Goal: Obtain resource: Download file/media

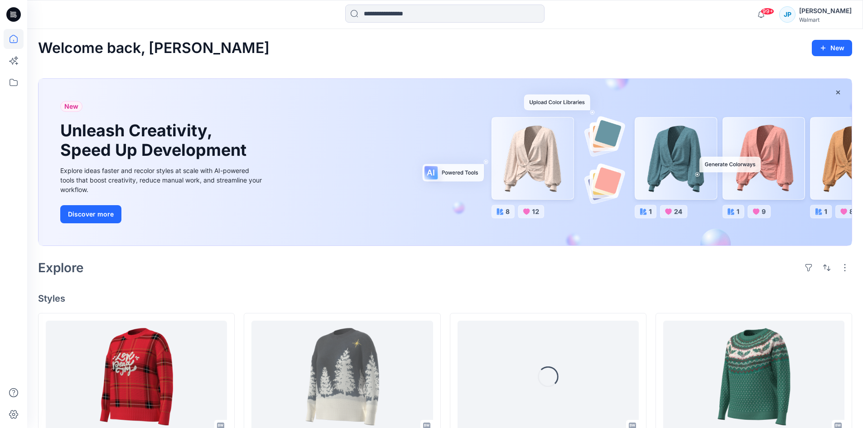
click at [832, 14] on div "[PERSON_NAME]" at bounding box center [825, 10] width 53 height 11
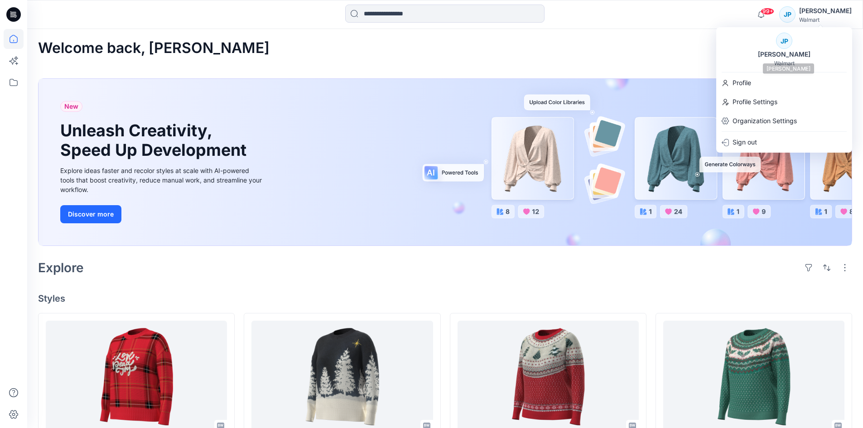
click at [781, 48] on div "JP" at bounding box center [784, 41] width 16 height 16
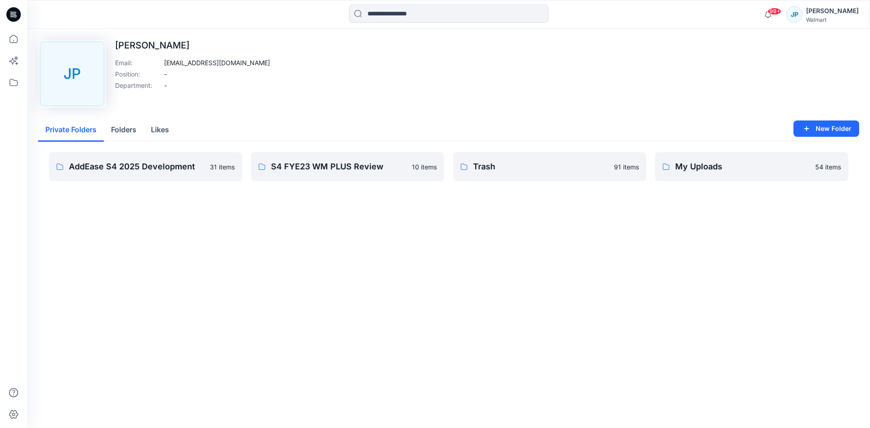
click at [823, 19] on div "Walmart" at bounding box center [832, 19] width 53 height 7
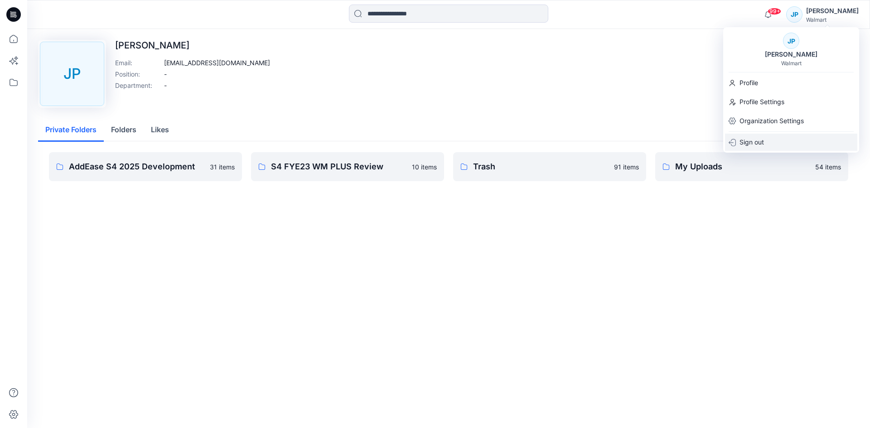
click at [765, 139] on div "Sign out" at bounding box center [791, 142] width 132 height 17
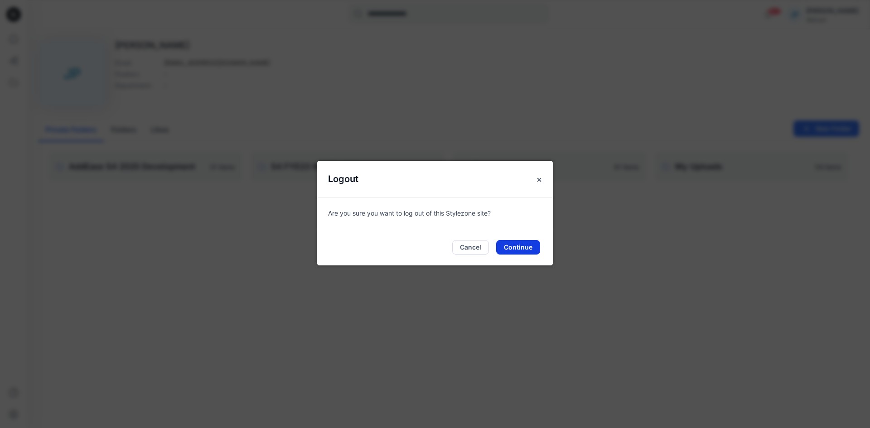
click at [512, 241] on button "Continue" at bounding box center [518, 247] width 44 height 14
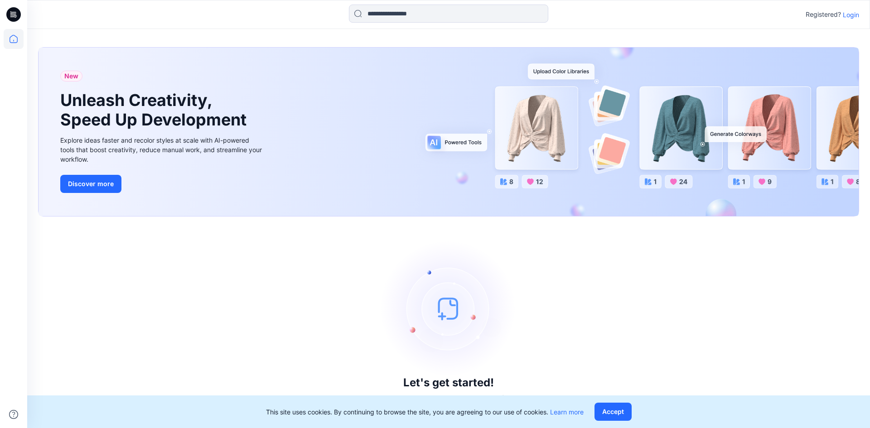
click at [854, 14] on p "Login" at bounding box center [851, 15] width 16 height 10
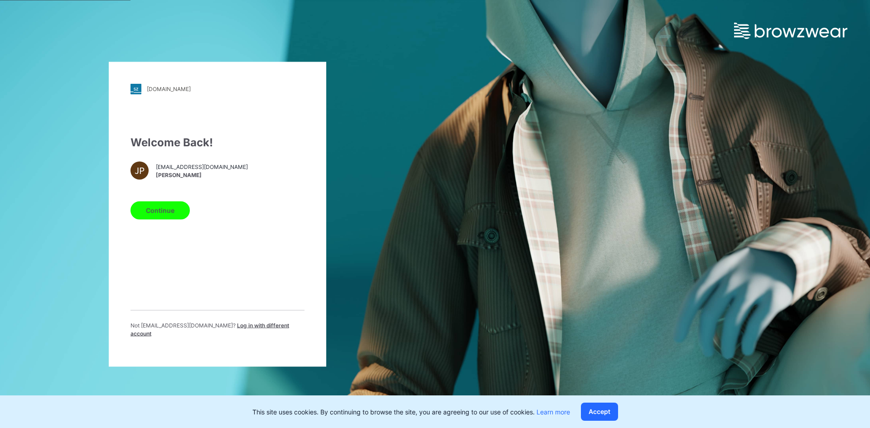
click at [173, 179] on span "[PERSON_NAME]" at bounding box center [202, 175] width 92 height 8
click at [257, 329] on span "Log in with different account" at bounding box center [209, 329] width 159 height 15
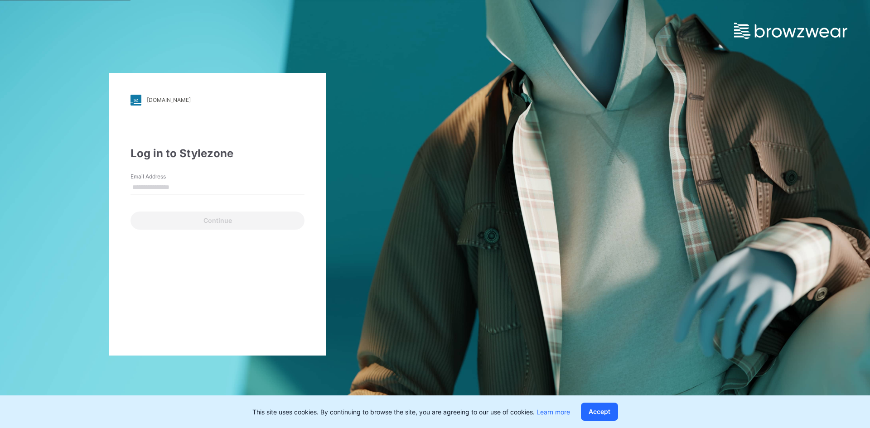
type input "**********"
click at [241, 230] on div "**********" at bounding box center [217, 214] width 217 height 283
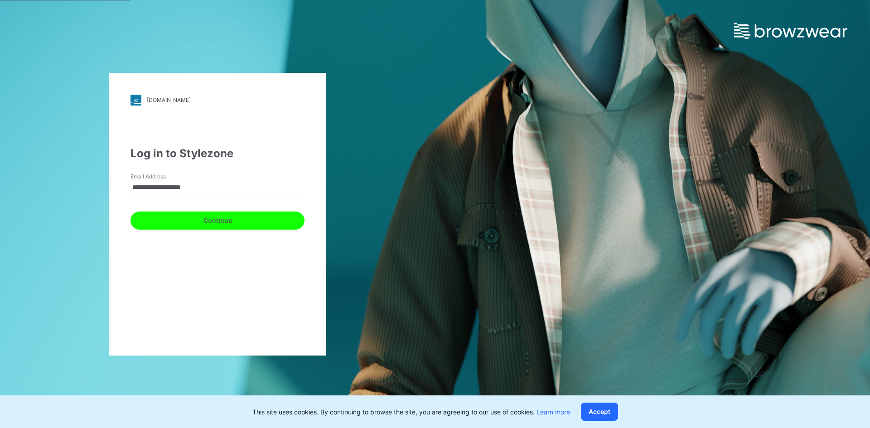
click at [234, 221] on button "Continue" at bounding box center [217, 221] width 174 height 18
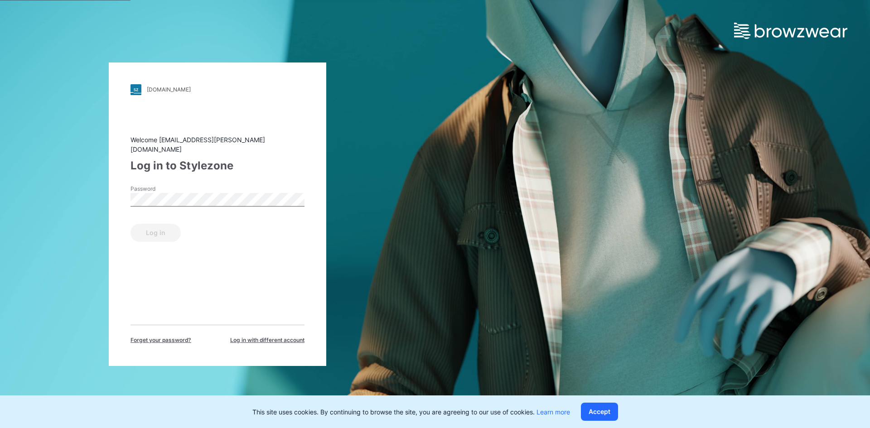
click at [198, 207] on form "Password Log in" at bounding box center [217, 213] width 174 height 57
click at [150, 232] on button "Log in" at bounding box center [155, 233] width 50 height 18
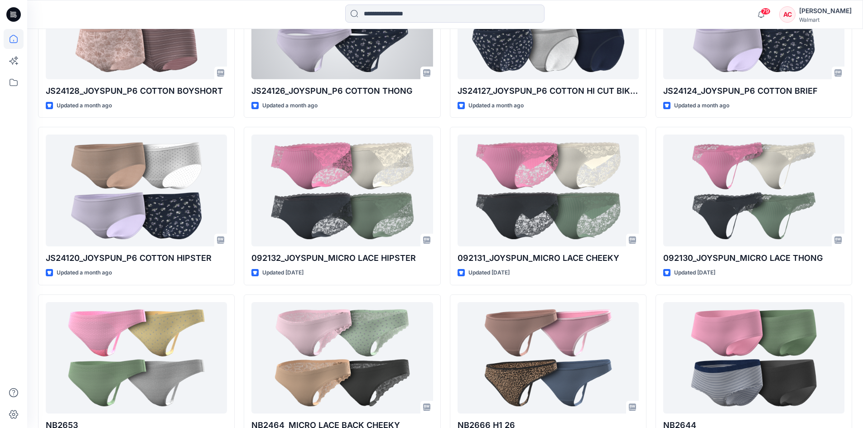
scroll to position [362, 0]
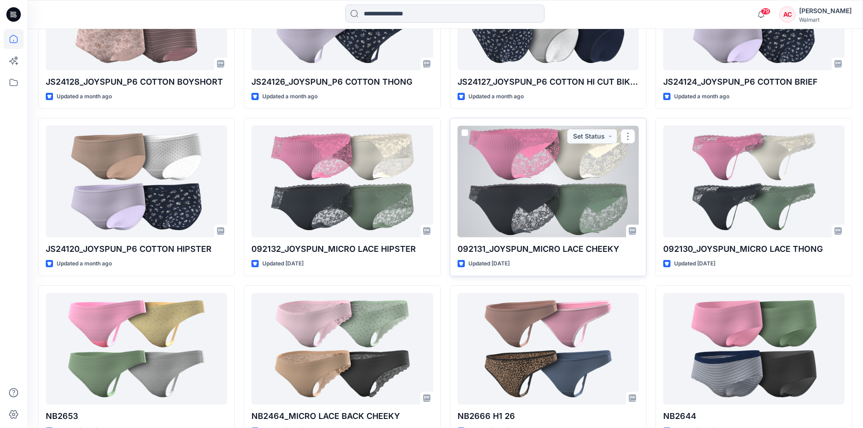
click at [495, 188] on div at bounding box center [548, 181] width 181 height 112
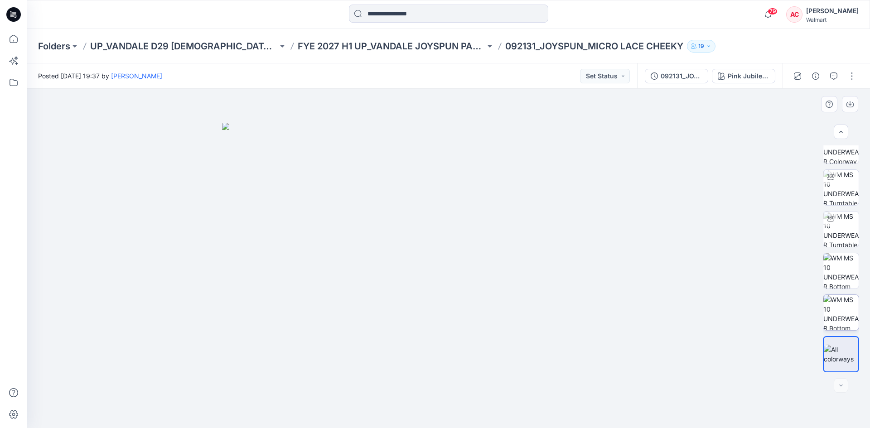
scroll to position [18, 0]
click at [730, 77] on div "Pink Jubilee Stripe" at bounding box center [748, 76] width 42 height 10
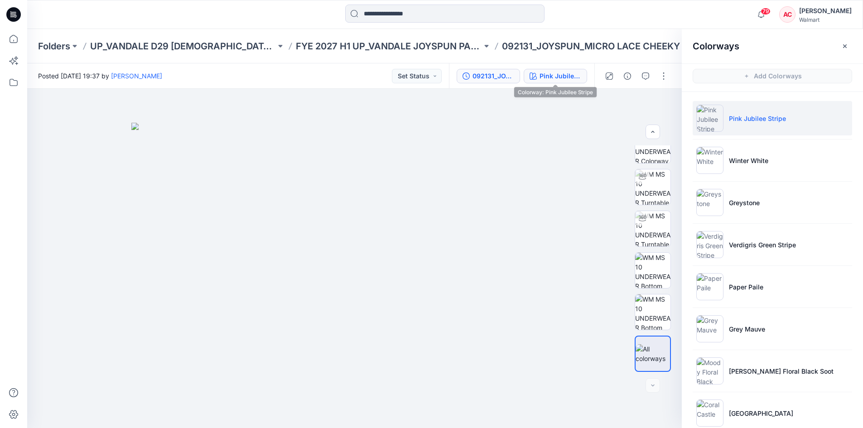
click at [507, 74] on div "092131_JOYSPUN_MICRO LACE CHEEKY" at bounding box center [493, 76] width 42 height 10
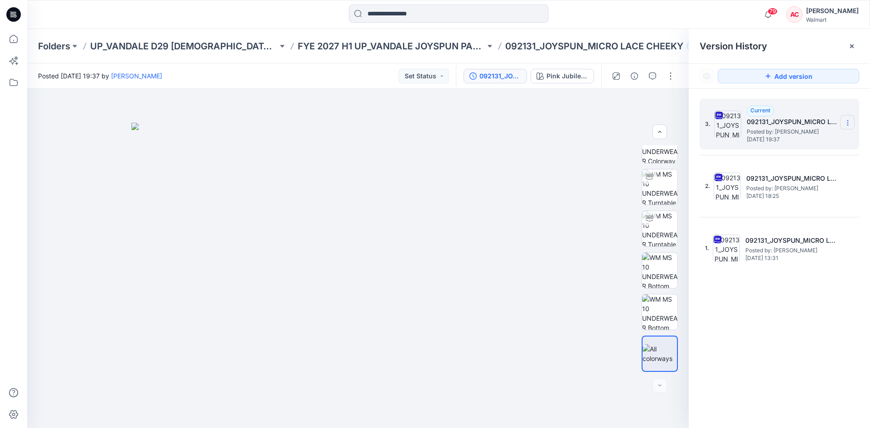
click at [849, 123] on icon at bounding box center [847, 122] width 7 height 7
click at [786, 139] on span "Download Source BW File" at bounding box center [802, 140] width 76 height 11
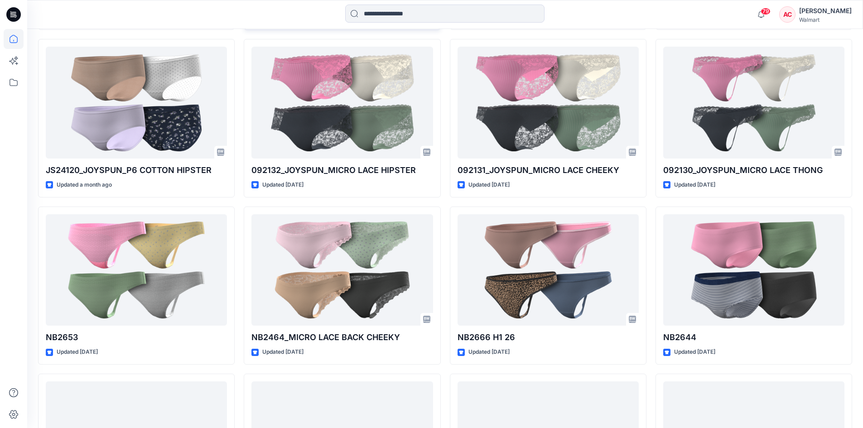
scroll to position [361, 0]
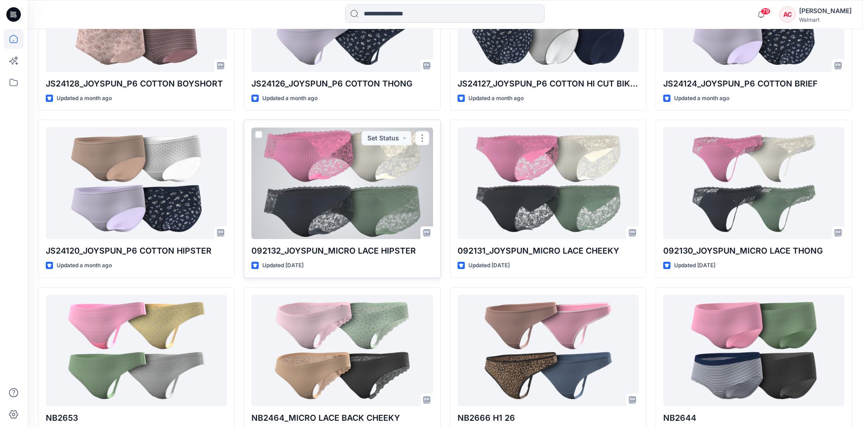
click at [317, 181] on div at bounding box center [341, 183] width 181 height 112
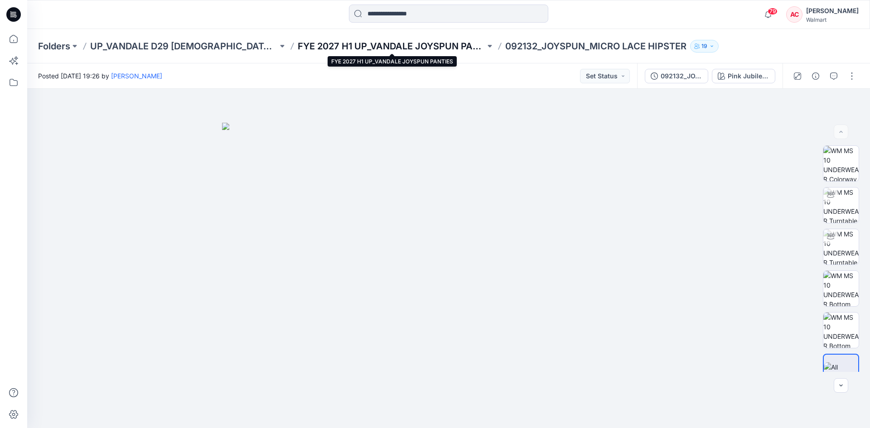
click at [399, 50] on p "FYE 2027 H1 UP_VANDALE JOYSPUN PANTIES" at bounding box center [392, 46] width 188 height 13
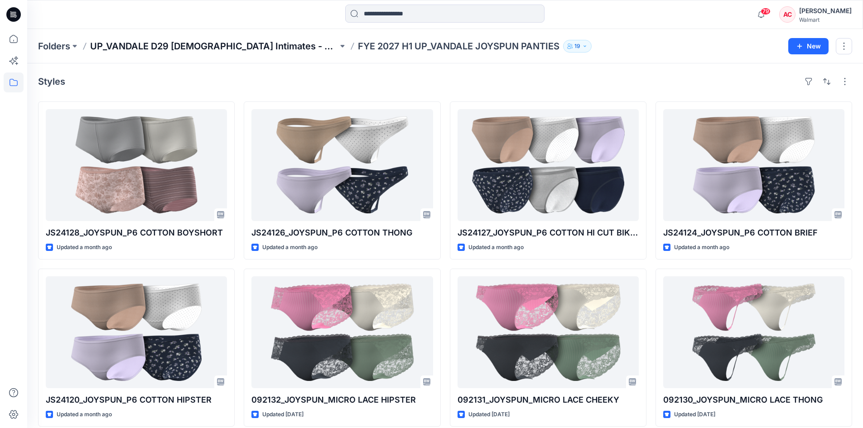
click at [259, 46] on p "UP_VANDALE D29 Ladies Intimates - Joyspun" at bounding box center [214, 46] width 248 height 13
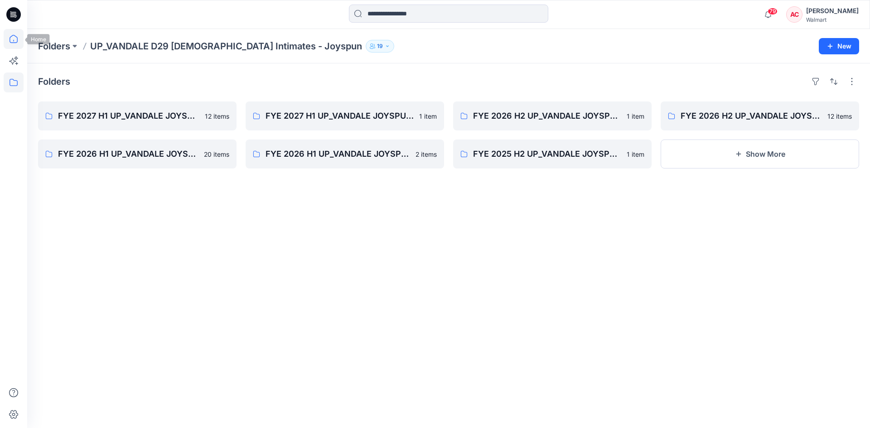
click at [20, 40] on icon at bounding box center [14, 39] width 20 height 20
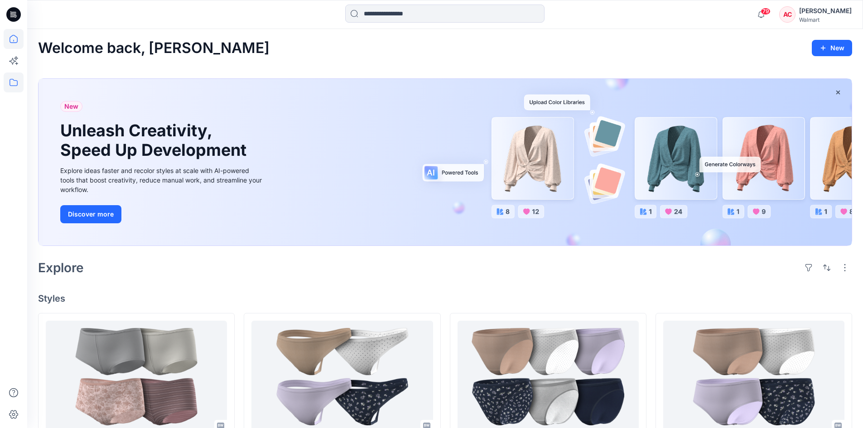
click at [9, 85] on icon at bounding box center [14, 82] width 20 height 20
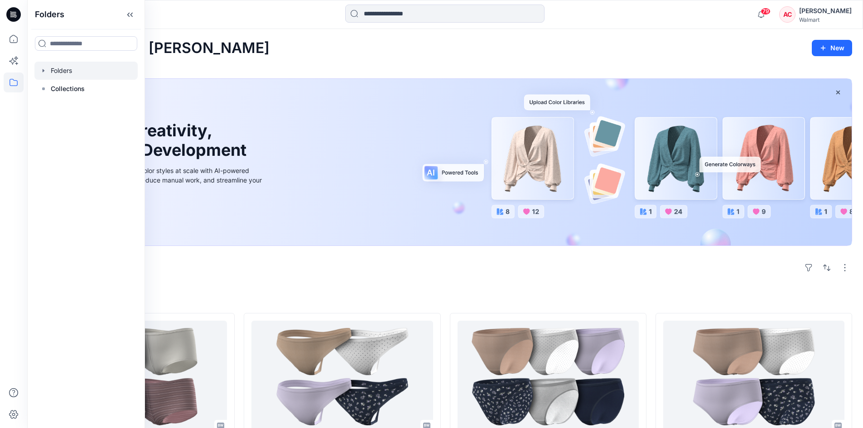
click at [54, 77] on div at bounding box center [85, 71] width 103 height 18
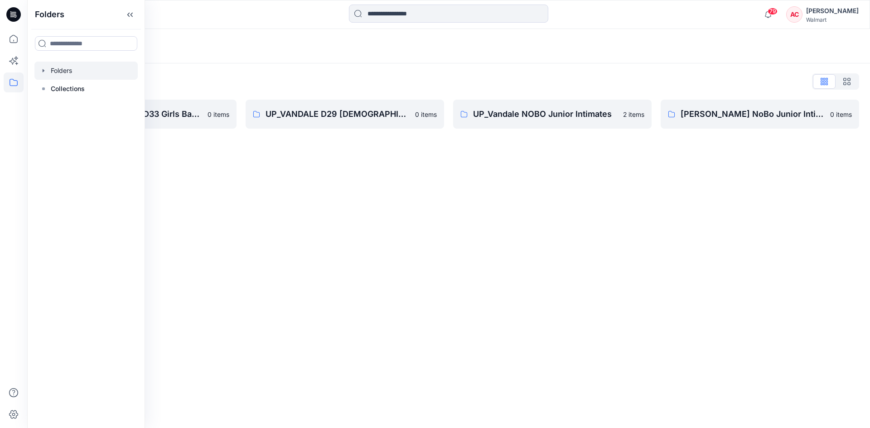
click at [362, 162] on div "Folders Folders List UP Vandale D33 Girls Basics 0 items UP_VANDALE D29 Ladies …" at bounding box center [448, 228] width 843 height 399
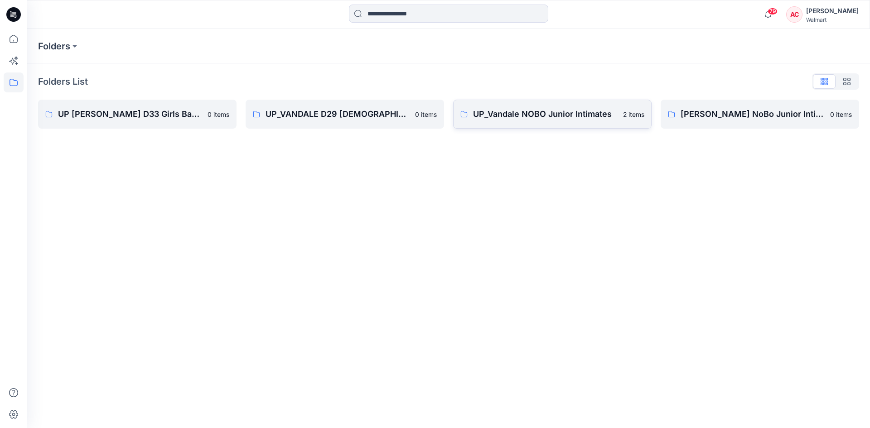
click at [483, 125] on link "UP_Vandale NOBO Junior Intimates 2 items" at bounding box center [552, 114] width 198 height 29
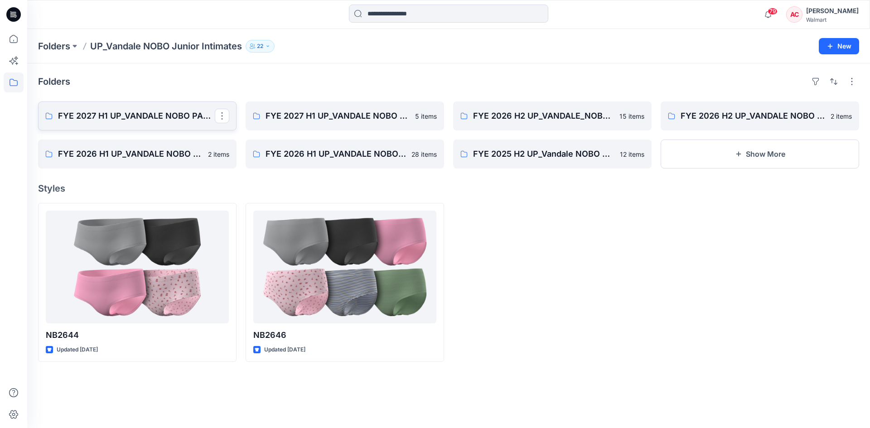
click at [163, 122] on link "FYE 2027 H1 UP_VANDALE NOBO PANTIES" at bounding box center [137, 115] width 198 height 29
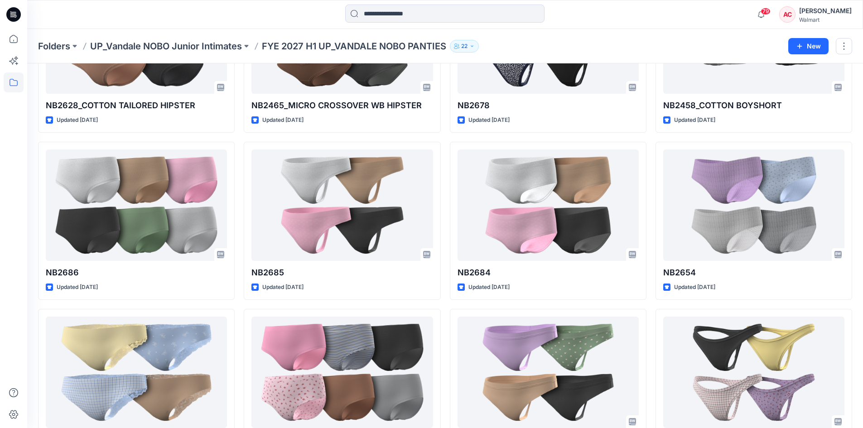
scroll to position [518, 0]
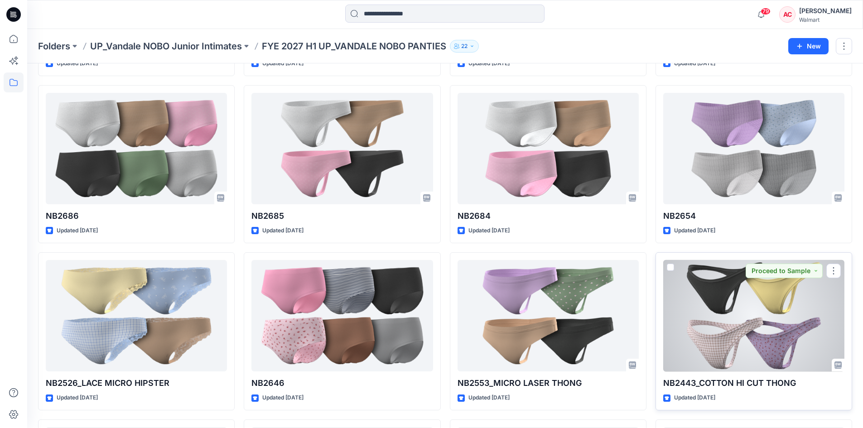
click at [752, 334] on div at bounding box center [753, 316] width 181 height 112
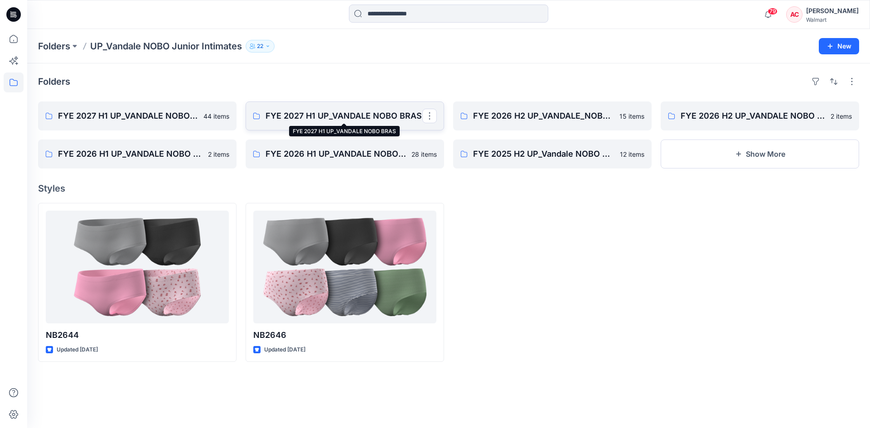
click at [330, 119] on p "FYE 2027 H1 UP_VANDALE NOBO BRAS" at bounding box center [343, 116] width 157 height 13
click at [516, 120] on p "FYE 2026 H2 UP_VANDALE_NOBO PANTIES" at bounding box center [551, 116] width 157 height 13
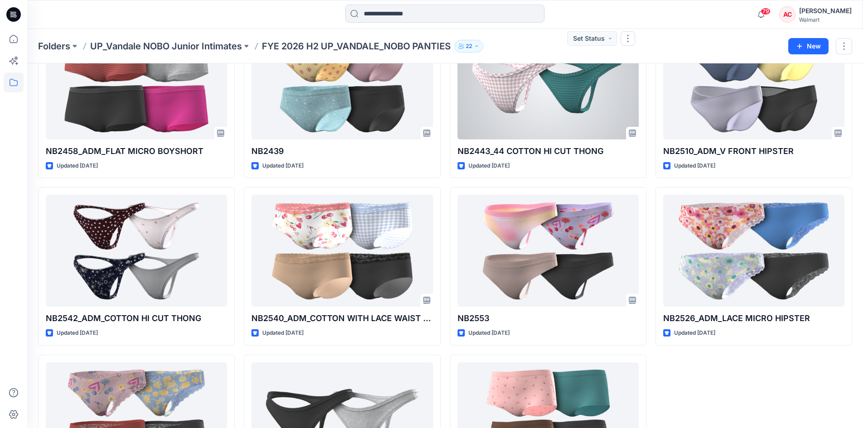
scroll to position [344, 0]
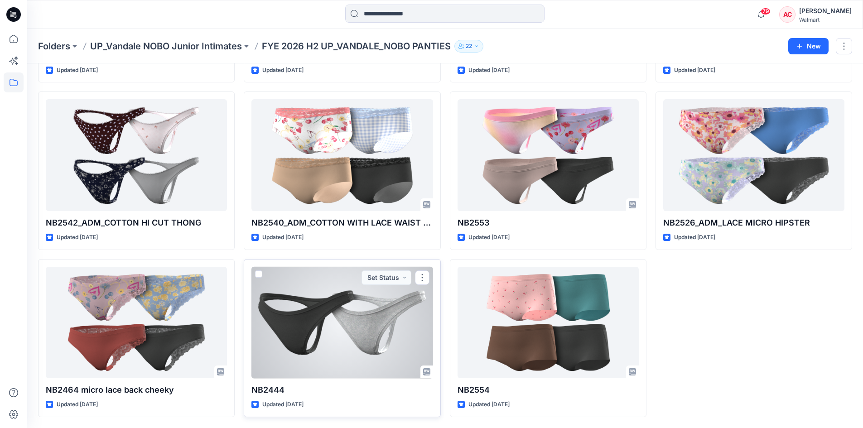
click at [341, 326] on div at bounding box center [341, 323] width 181 height 112
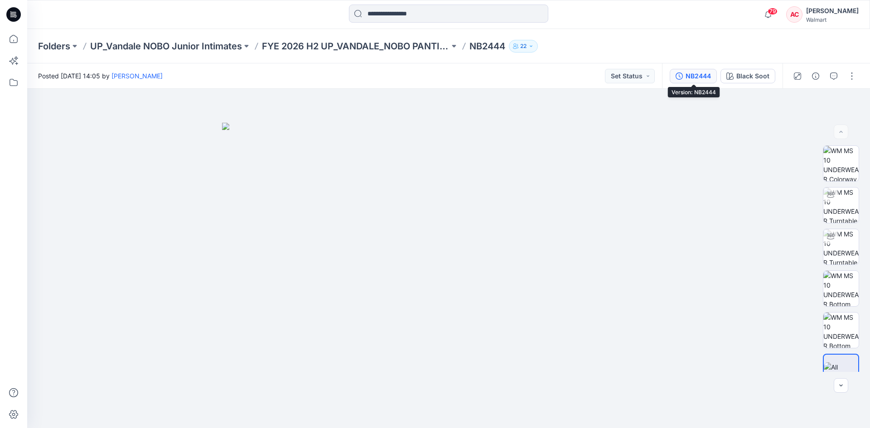
click at [707, 75] on div "NB2444" at bounding box center [697, 76] width 25 height 10
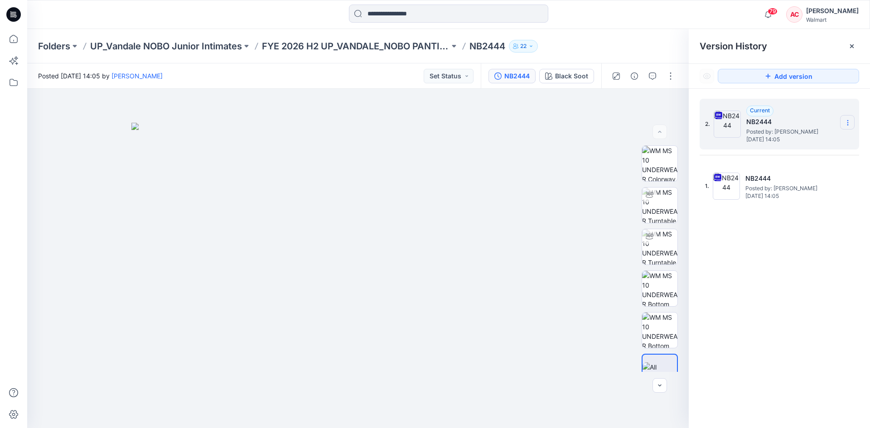
click at [847, 125] on icon at bounding box center [847, 122] width 7 height 7
click at [819, 142] on span "Download Source BW File" at bounding box center [802, 140] width 76 height 11
